Goal: Task Accomplishment & Management: Manage account settings

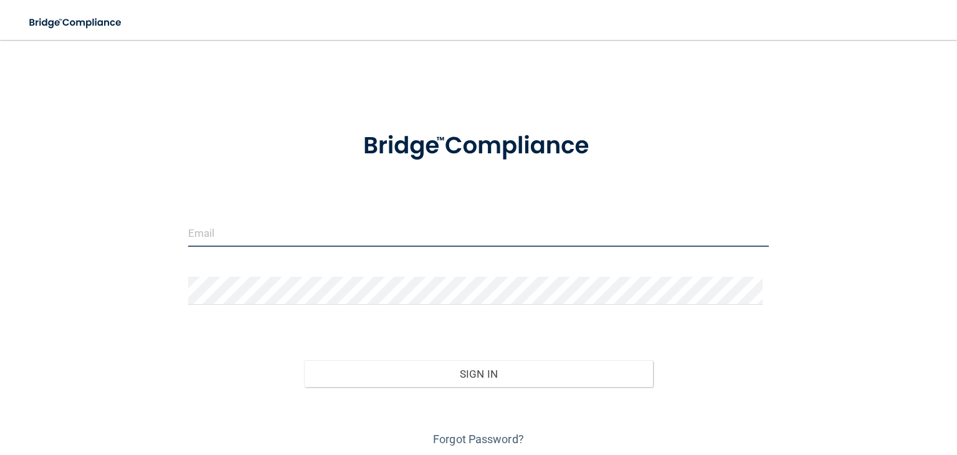
click at [284, 225] on input "email" at bounding box center [478, 233] width 581 height 28
type input "[EMAIL_ADDRESS][DOMAIN_NAME]"
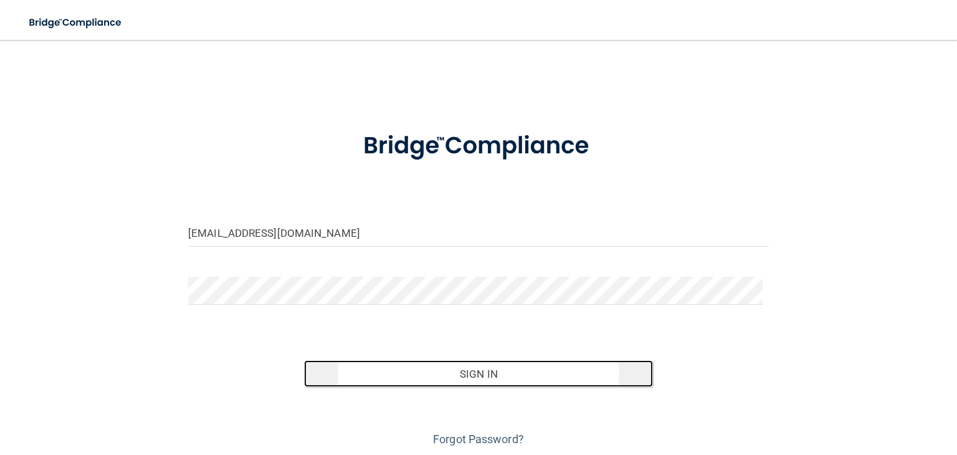
click at [485, 364] on button "Sign In" at bounding box center [478, 373] width 348 height 27
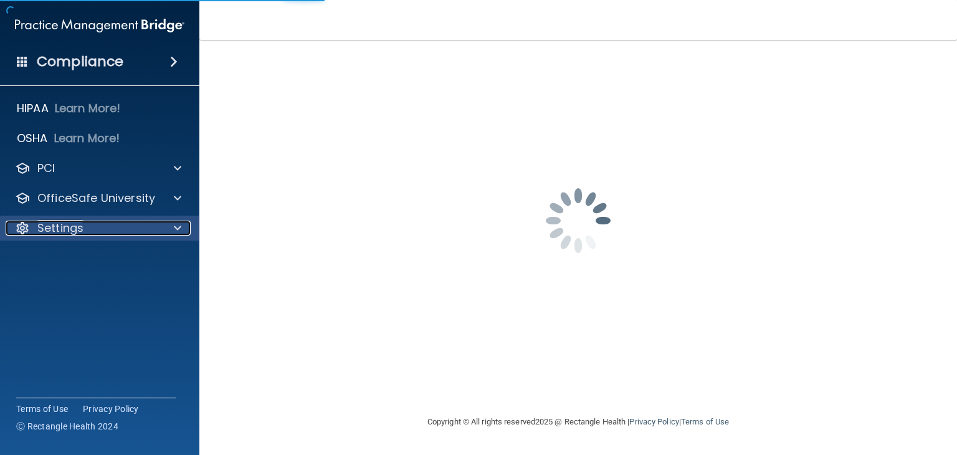
click at [55, 225] on p "Settings" at bounding box center [60, 228] width 46 height 15
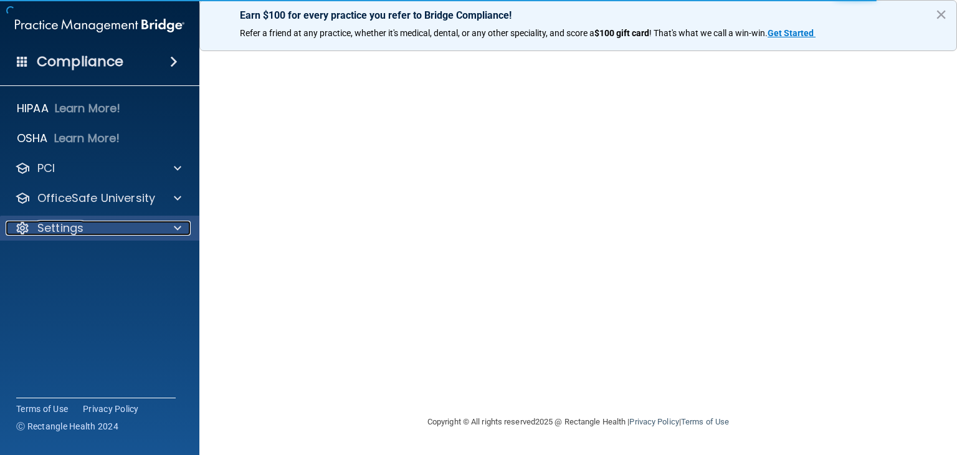
click at [52, 224] on p "Settings" at bounding box center [60, 228] width 46 height 15
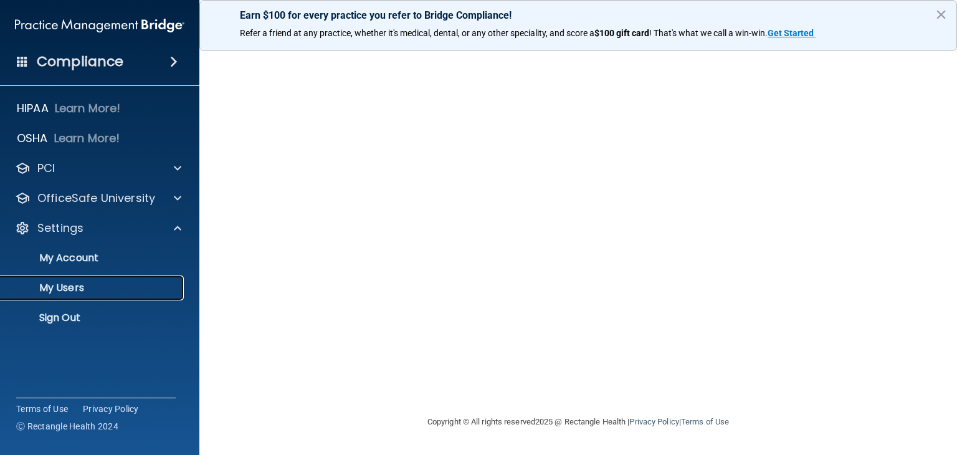
click at [59, 285] on p "My Users" at bounding box center [93, 288] width 170 height 12
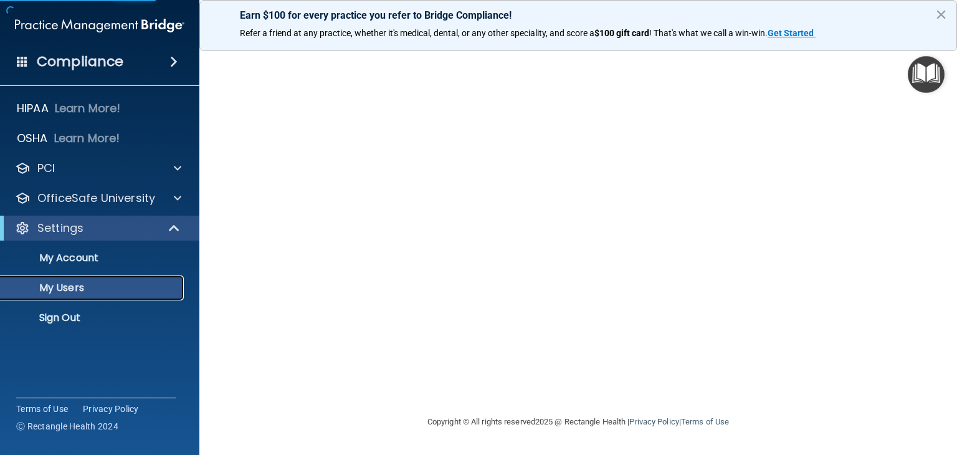
select select "20"
